Goal: Task Accomplishment & Management: Manage account settings

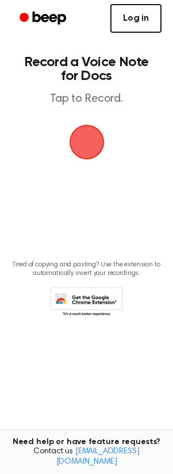
click at [140, 21] on link "Log in" at bounding box center [135, 18] width 51 height 29
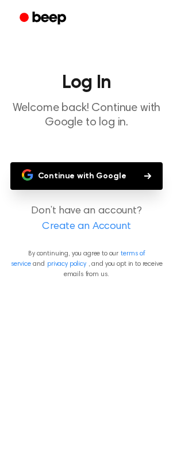
click at [144, 174] on icon "button" at bounding box center [147, 175] width 7 height 7
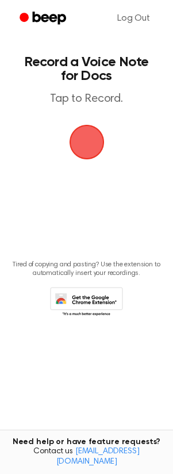
click at [90, 145] on span "button" at bounding box center [87, 142] width 46 height 46
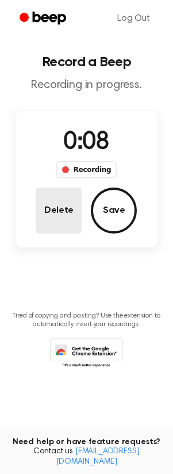
click at [56, 229] on button "Delete" at bounding box center [59, 210] width 46 height 46
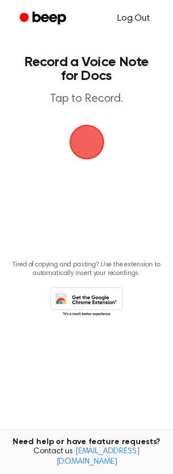
click at [143, 19] on link "Log Out" at bounding box center [134, 19] width 56 height 28
